Goal: Task Accomplishment & Management: Use online tool/utility

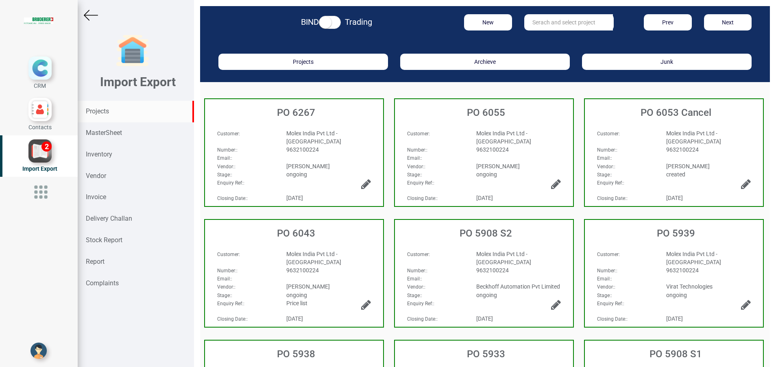
click at [107, 107] on div "Projects" at bounding box center [136, 112] width 116 height 22
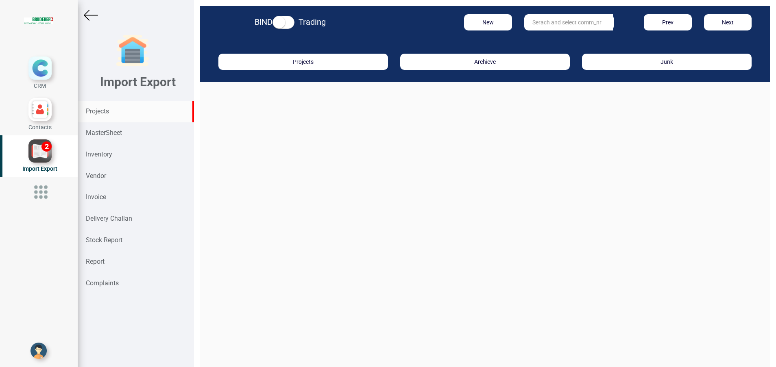
click at [566, 22] on input "text" at bounding box center [568, 22] width 89 height 16
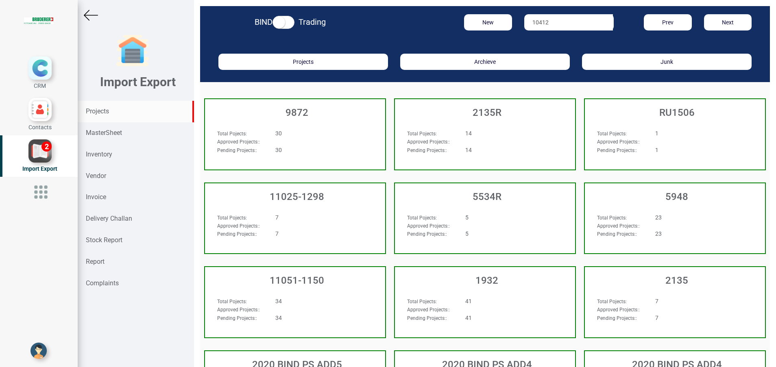
click at [560, 23] on input "10412" at bounding box center [568, 22] width 89 height 16
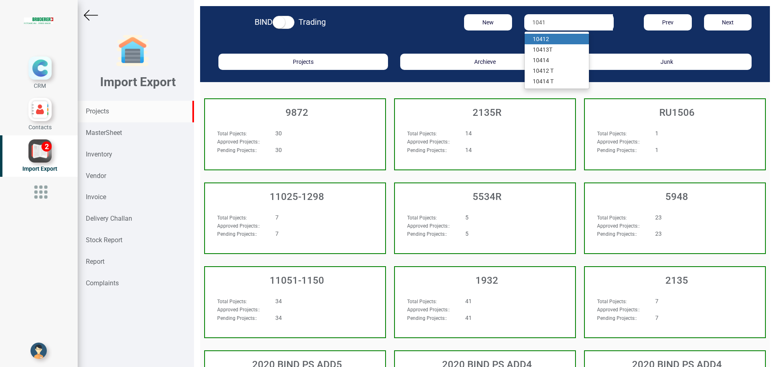
click at [536, 38] on strong "1041" at bounding box center [539, 39] width 13 height 7
type input "10412"
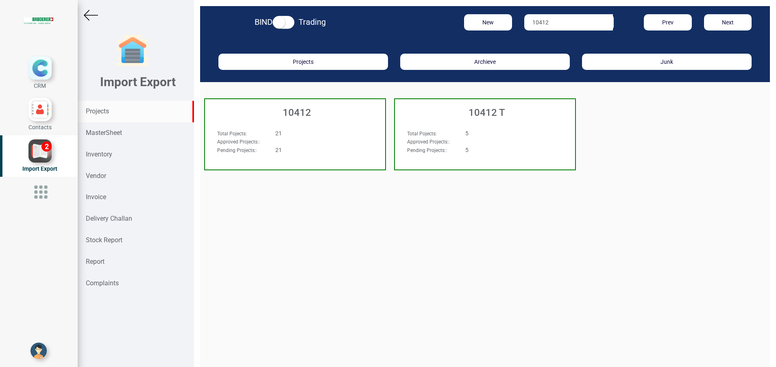
click at [299, 120] on div "10412" at bounding box center [295, 110] width 180 height 23
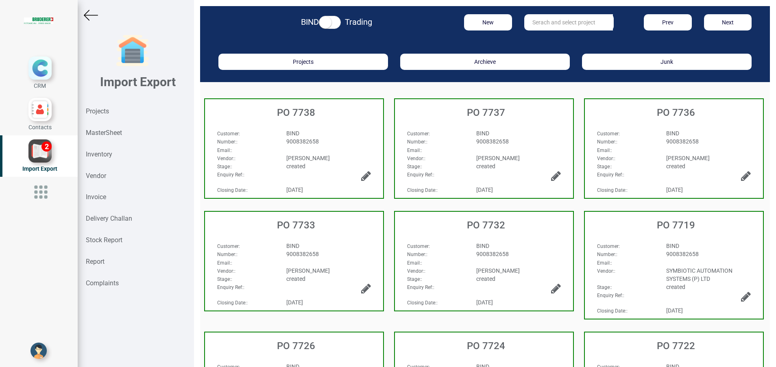
click at [563, 22] on input "text" at bounding box center [568, 22] width 89 height 16
click at [559, 38] on link "PO 7715" at bounding box center [557, 39] width 64 height 11
type input "PO 7715"
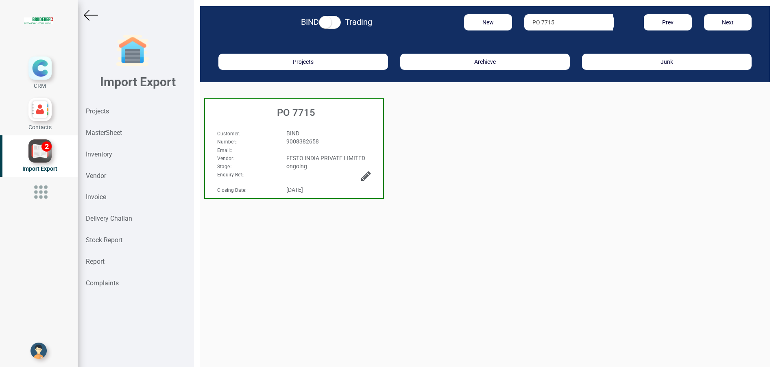
click at [316, 119] on div "PO 7715" at bounding box center [294, 110] width 178 height 23
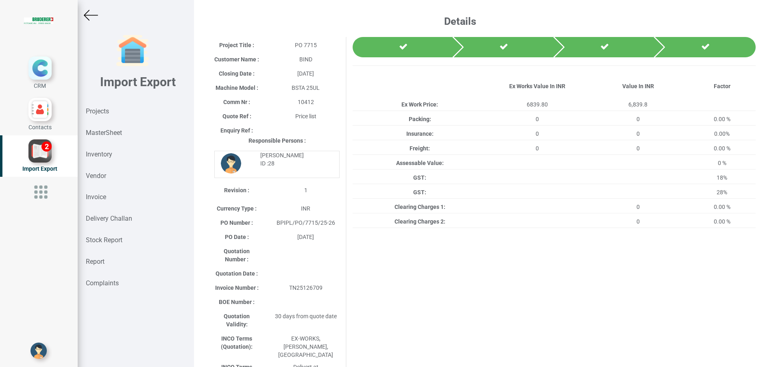
click at [95, 17] on img at bounding box center [91, 15] width 14 height 14
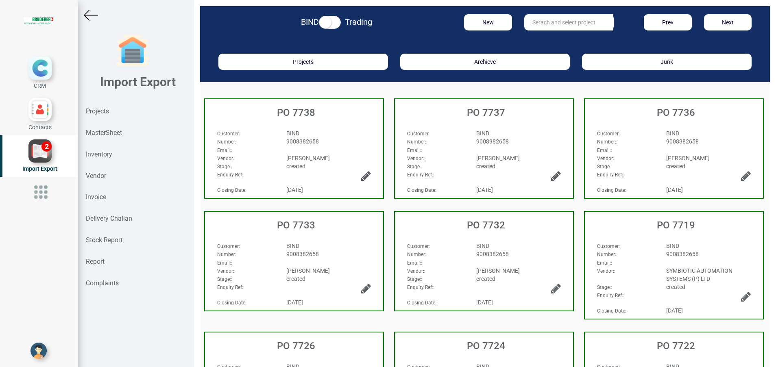
click at [545, 21] on input "text" at bounding box center [568, 22] width 89 height 16
click at [543, 41] on strong "7713" at bounding box center [547, 39] width 13 height 7
type input "PO 7713"
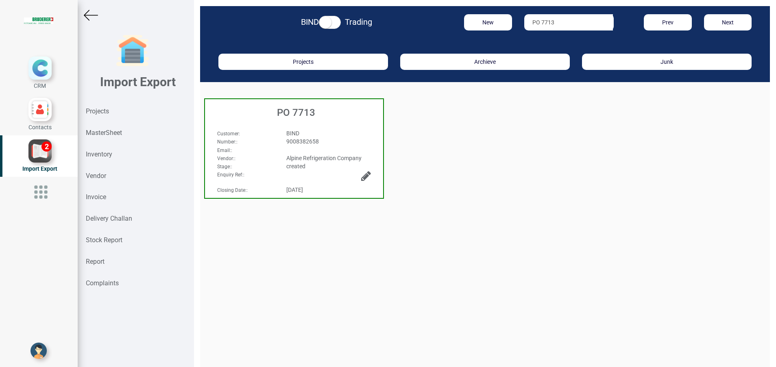
click at [312, 109] on h3 "PO 7713" at bounding box center [296, 112] width 174 height 11
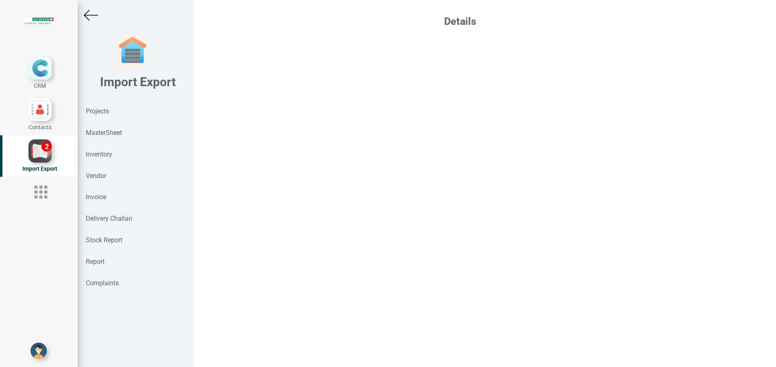
select select "INR"
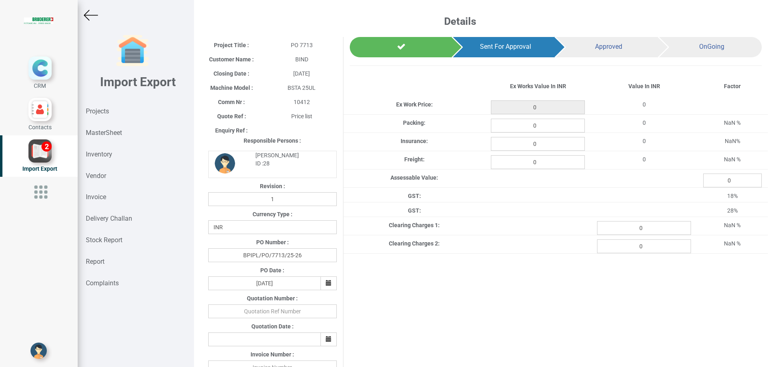
type input "9098"
click at [546, 161] on input "0" at bounding box center [538, 162] width 94 height 14
type input "300"
click at [592, 320] on div "Project Title : PO 7713 Customer Name : BIND Closing Date : 2025-10-14 Machine …" at bounding box center [485, 329] width 566 height 584
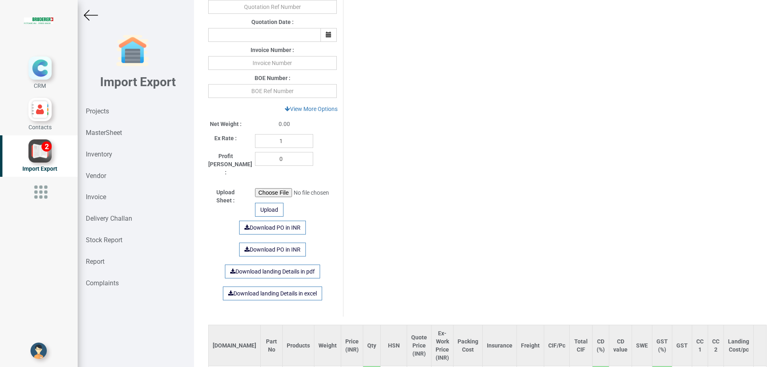
scroll to position [219, 0]
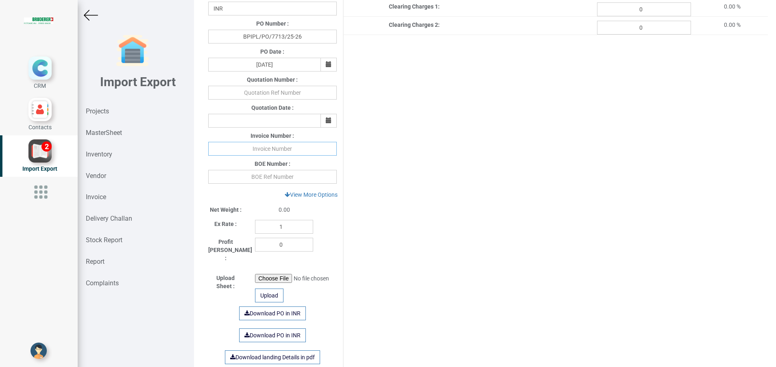
click at [285, 149] on input "text" at bounding box center [272, 149] width 129 height 14
type input "6248"
click at [484, 258] on div "Project Title : PO 7713 Customer Name : BIND Closing Date : 2025-10-14 Machine …" at bounding box center [485, 110] width 566 height 584
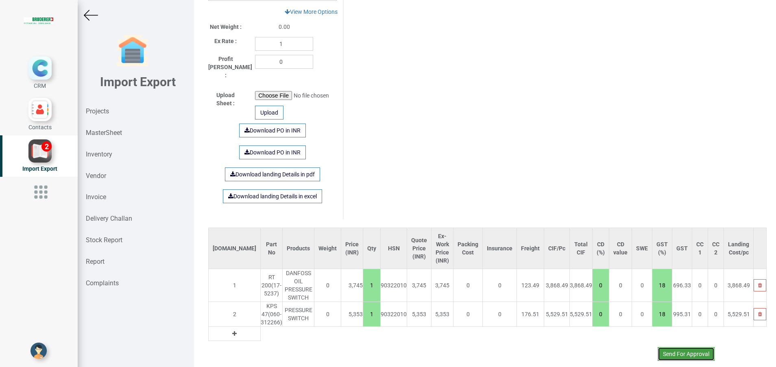
click at [664, 347] on button "Send For Approval" at bounding box center [686, 354] width 57 height 14
click at [654, 324] on button "Yes" at bounding box center [662, 324] width 26 height 14
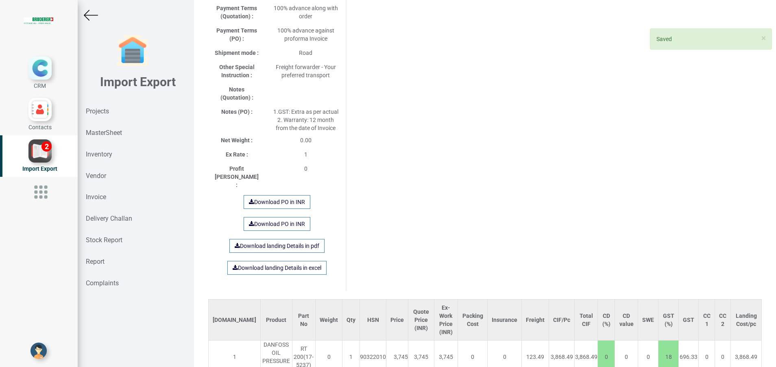
scroll to position [447, 0]
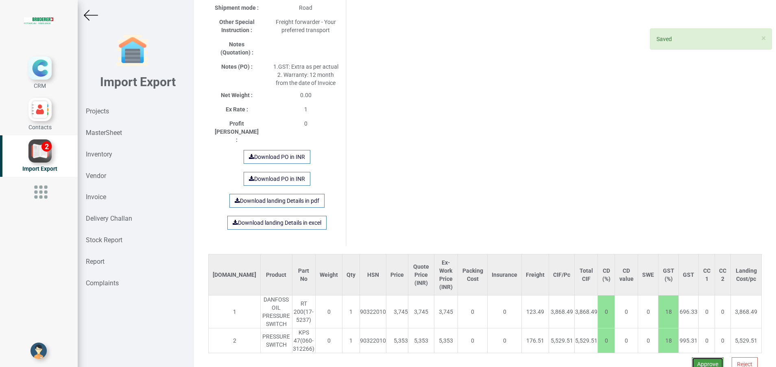
click at [696, 357] on button "Approve" at bounding box center [708, 364] width 32 height 14
click at [682, 320] on button "Yes" at bounding box center [682, 320] width 26 height 14
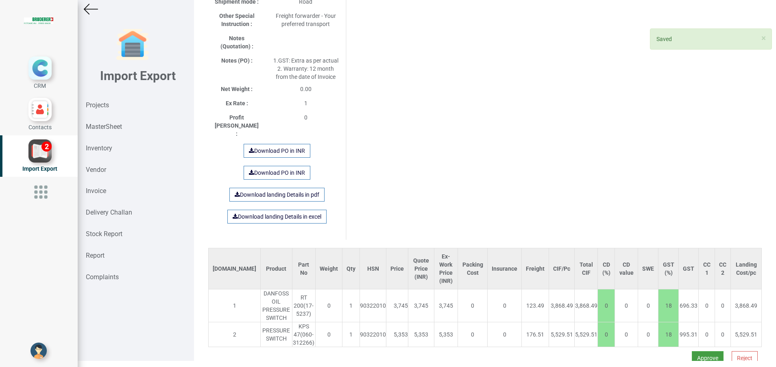
select select "INR"
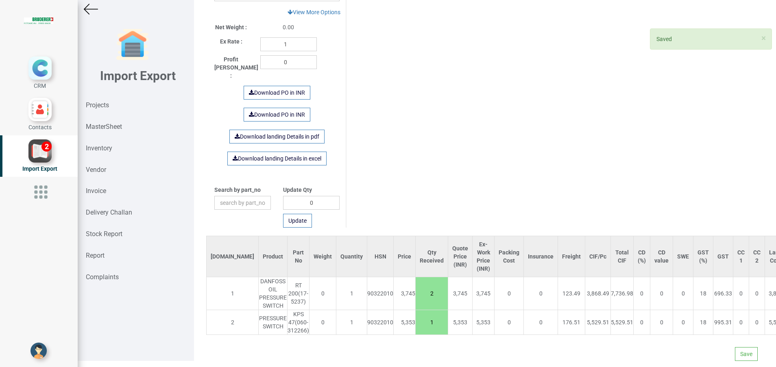
scroll to position [276, 0]
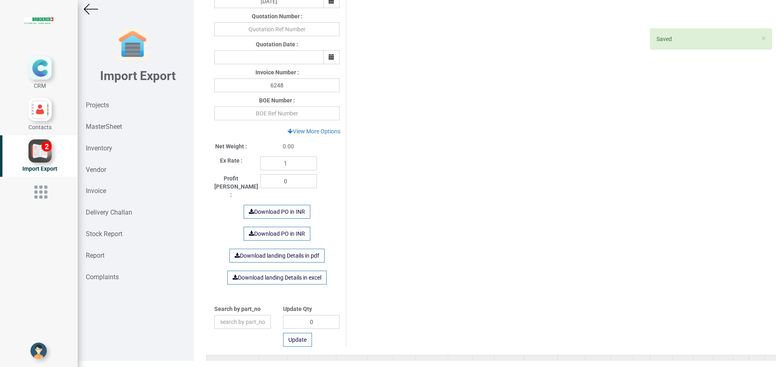
click at [699, 332] on div "Project Title : PO 7713 Customer Name : BIND Closing Date : 2025-10-14 Machine …" at bounding box center [485, 51] width 570 height 608
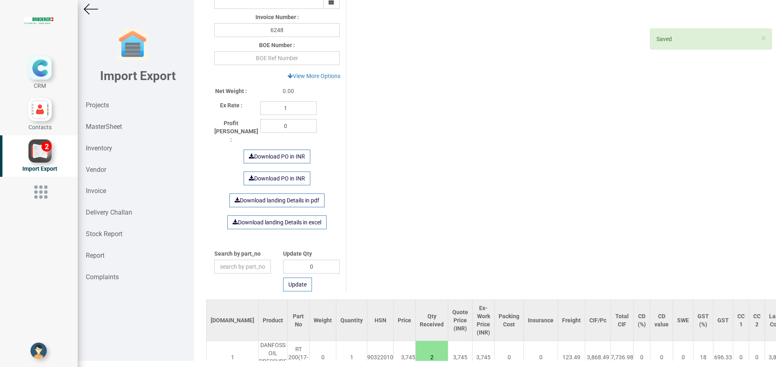
scroll to position [395, 0]
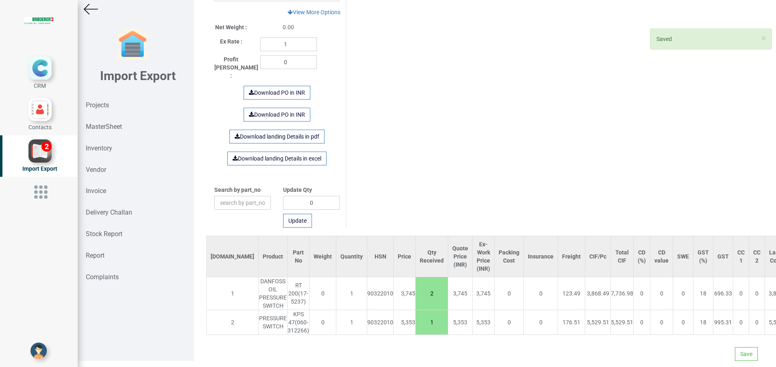
drag, startPoint x: 392, startPoint y: 296, endPoint x: 410, endPoint y: 295, distance: 17.1
click at [416, 295] on input "2" at bounding box center [432, 294] width 32 height 14
type input "1"
click at [735, 353] on button "Save" at bounding box center [746, 354] width 23 height 14
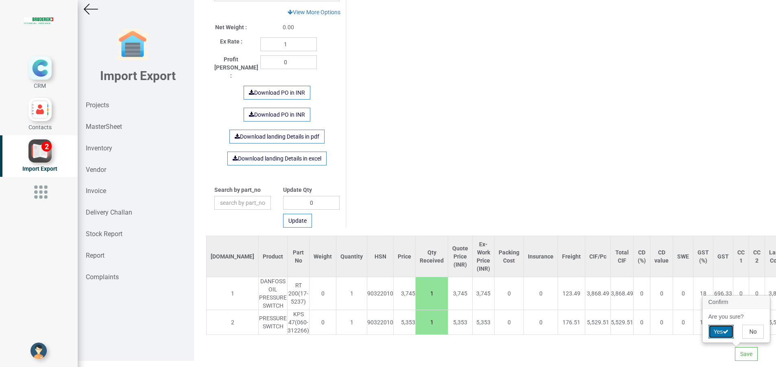
click at [711, 329] on button "Yes" at bounding box center [721, 332] width 26 height 14
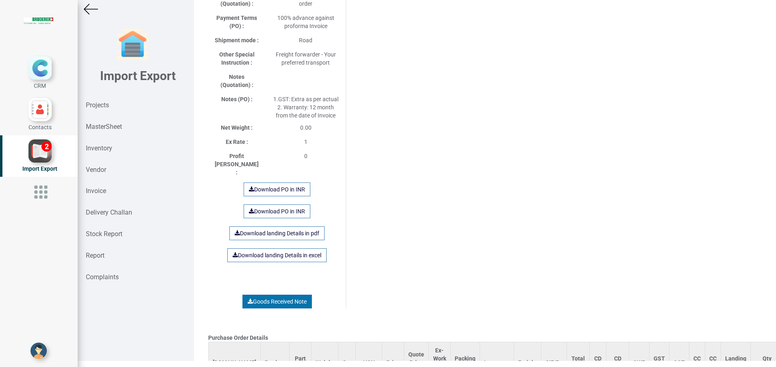
scroll to position [427, 0]
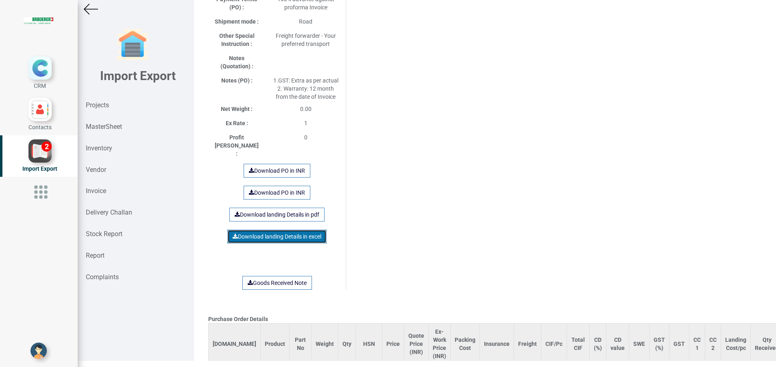
click at [272, 230] on link "Download landing Details in excel" at bounding box center [276, 237] width 99 height 14
drag, startPoint x: 549, startPoint y: 161, endPoint x: 562, endPoint y: 148, distance: 18.4
click at [549, 161] on div "Purchase Order Details Si.No Product Part No Weight Qty HSN Price Quote Price (…" at bounding box center [485, 13] width 566 height 819
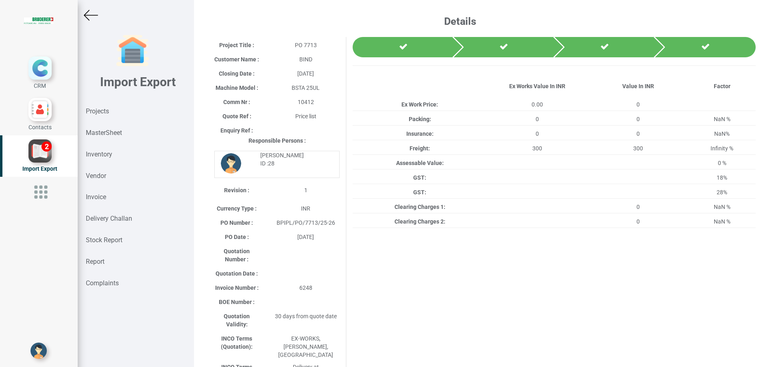
scroll to position [6, 0]
